Goal: Information Seeking & Learning: Check status

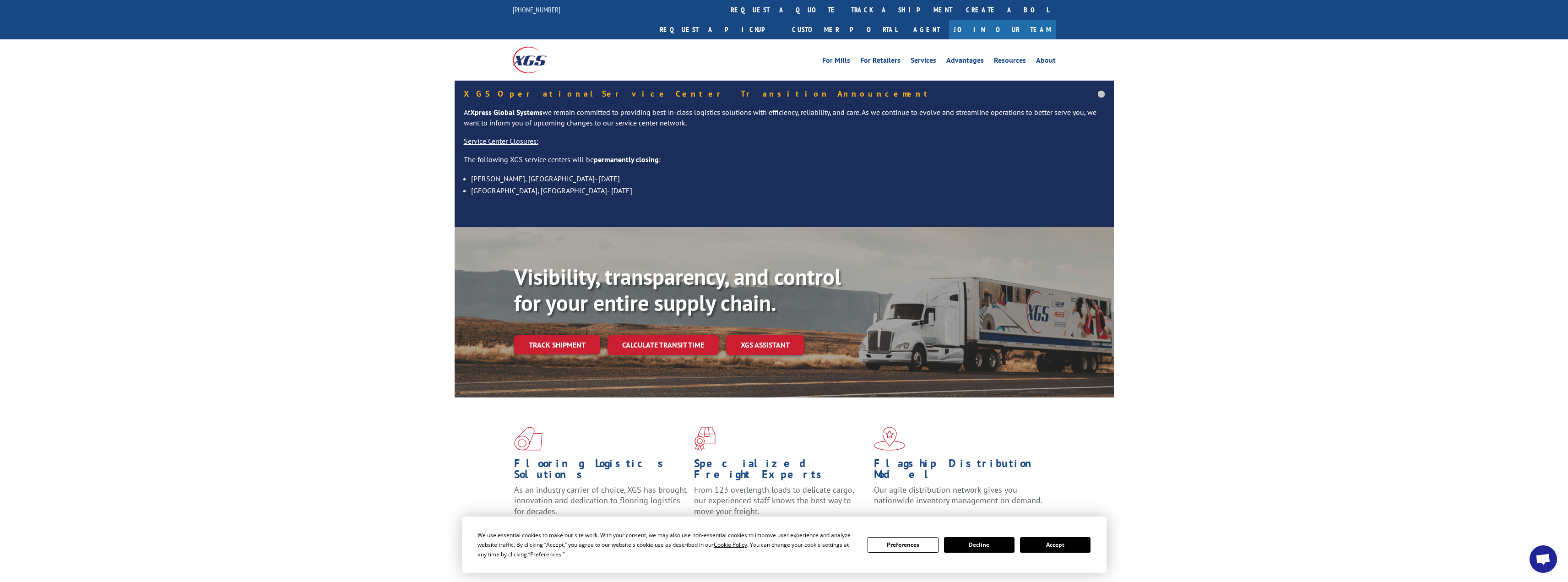
click at [844, 7] on link "track a shipment" at bounding box center [902, 10] width 114 height 19
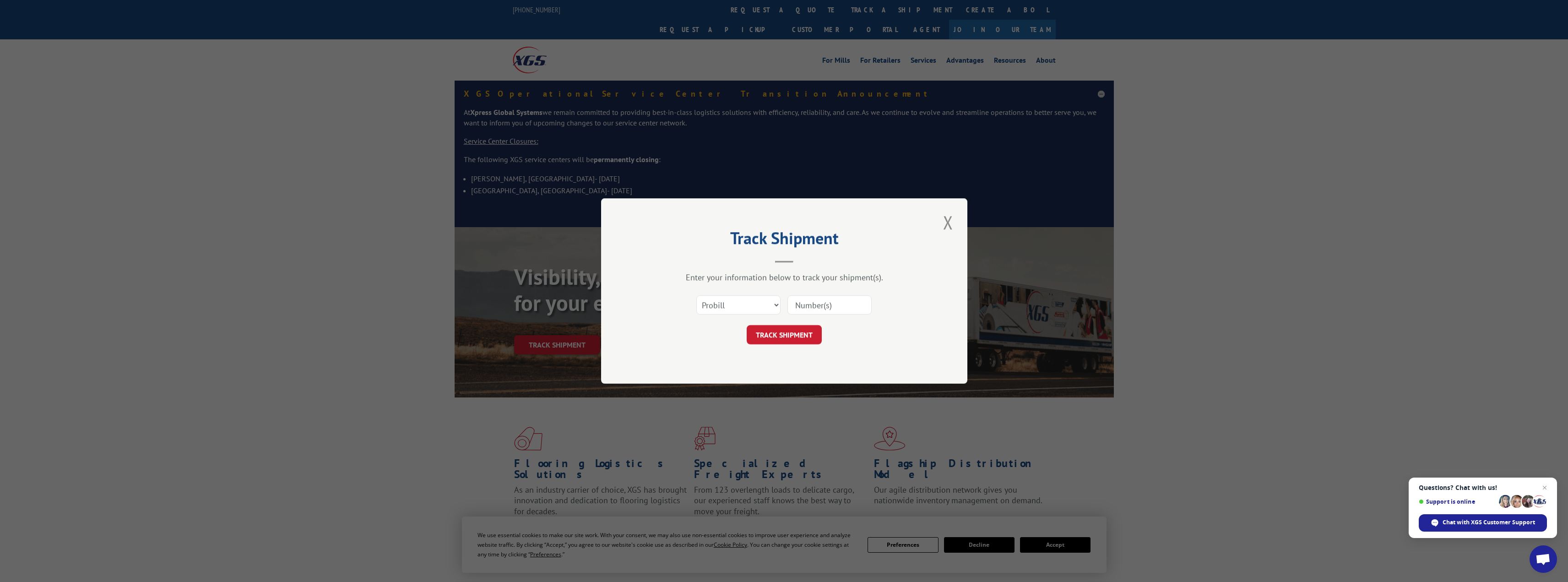
click at [813, 302] on input at bounding box center [829, 305] width 85 height 19
paste input "8533889"
type input "8533889"
click at [790, 333] on button "TRACK SHIPMENT" at bounding box center [784, 335] width 75 height 19
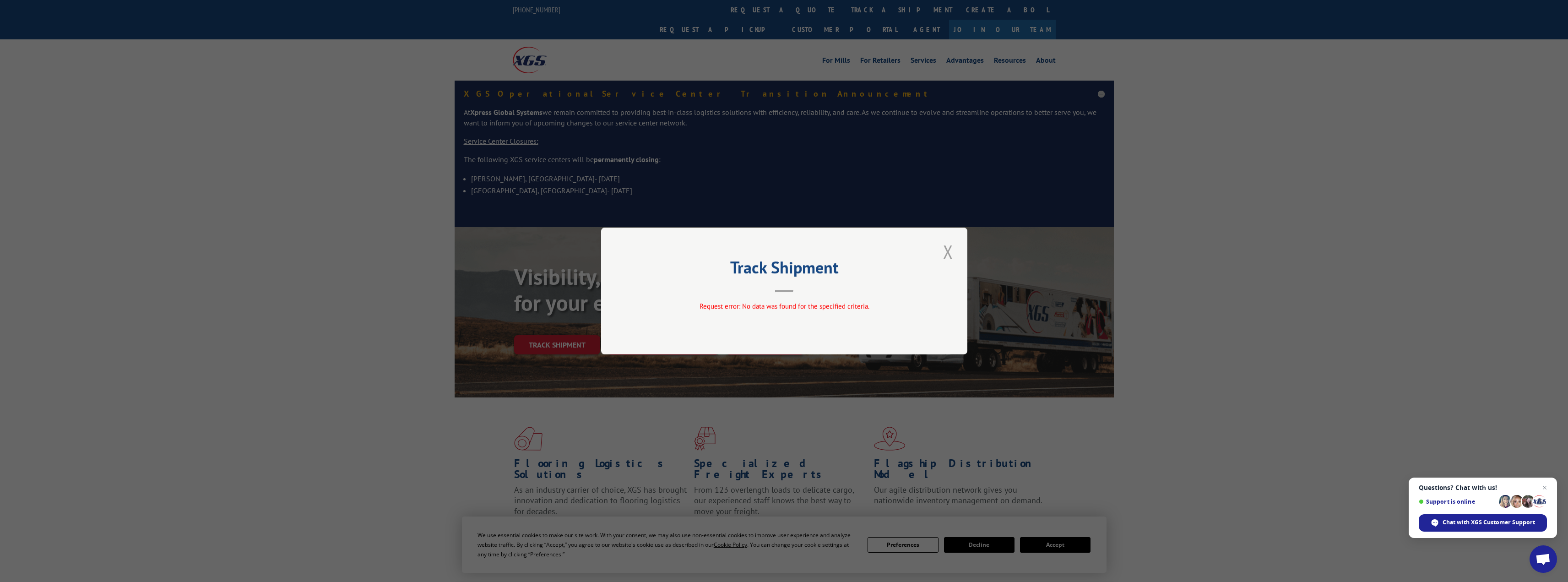
click at [953, 253] on button "Close modal" at bounding box center [948, 251] width 16 height 26
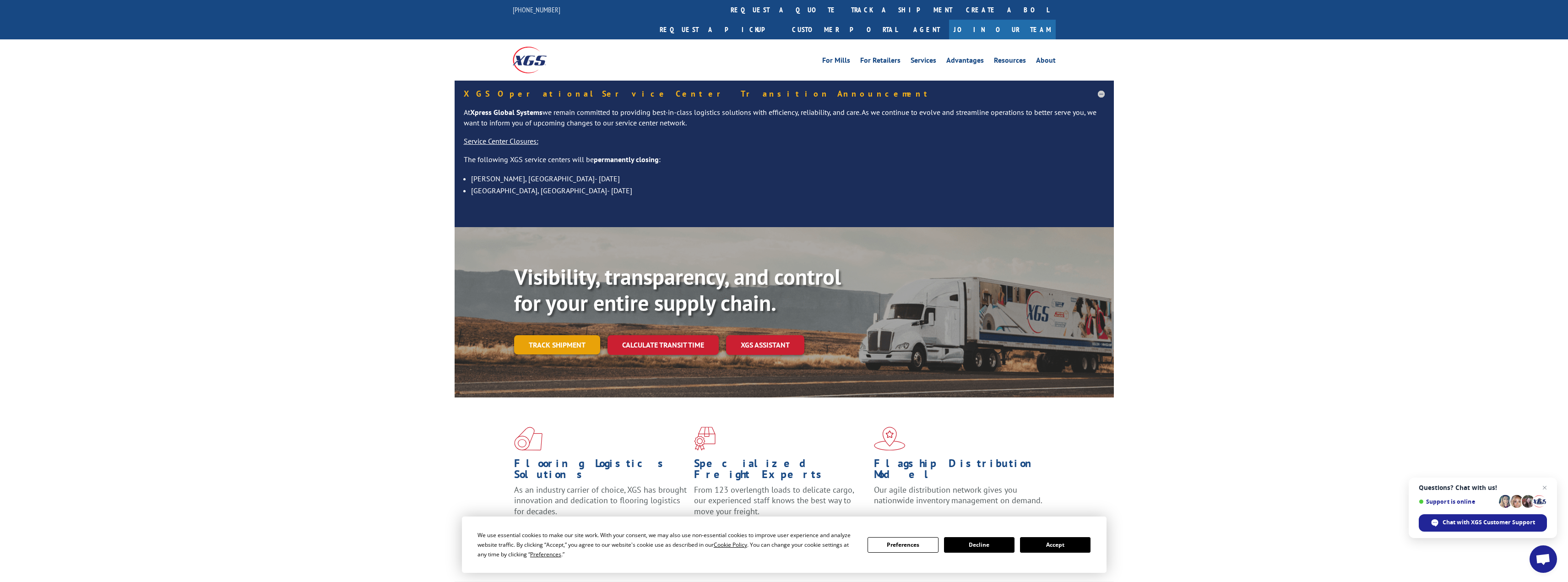
click at [585, 335] on link "Track shipment" at bounding box center [557, 345] width 86 height 19
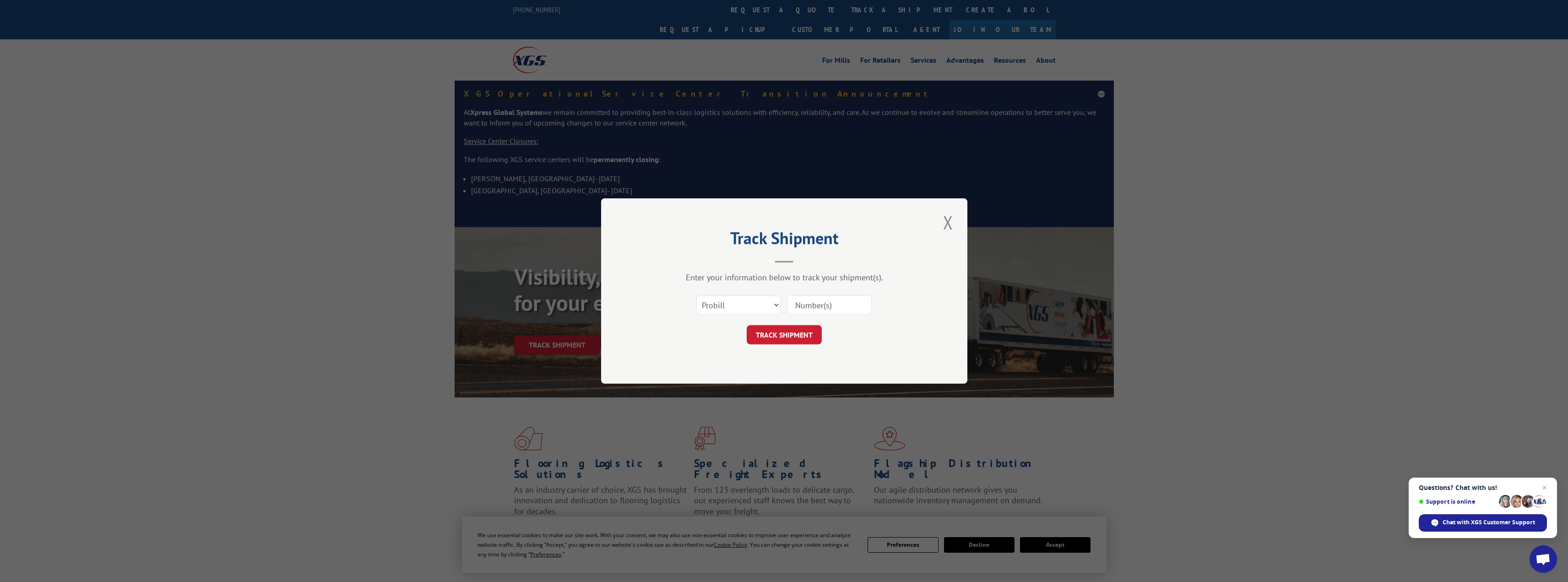
click at [831, 305] on input at bounding box center [829, 305] width 85 height 19
paste input "8533889"
click at [793, 306] on input "8533889" at bounding box center [829, 305] width 85 height 19
type input "08533889"
click at [798, 328] on button "TRACK SHIPMENT" at bounding box center [784, 335] width 75 height 19
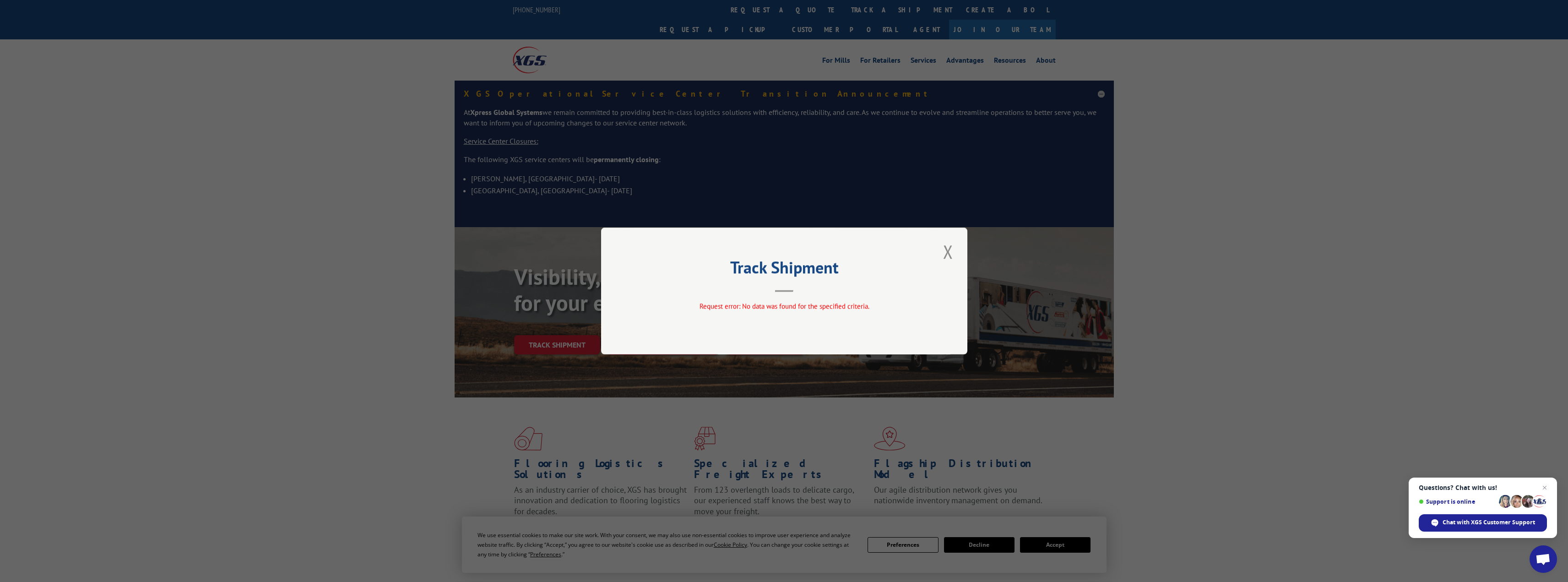
click at [948, 247] on button "Close modal" at bounding box center [948, 251] width 16 height 26
